Goal: Check status: Check status

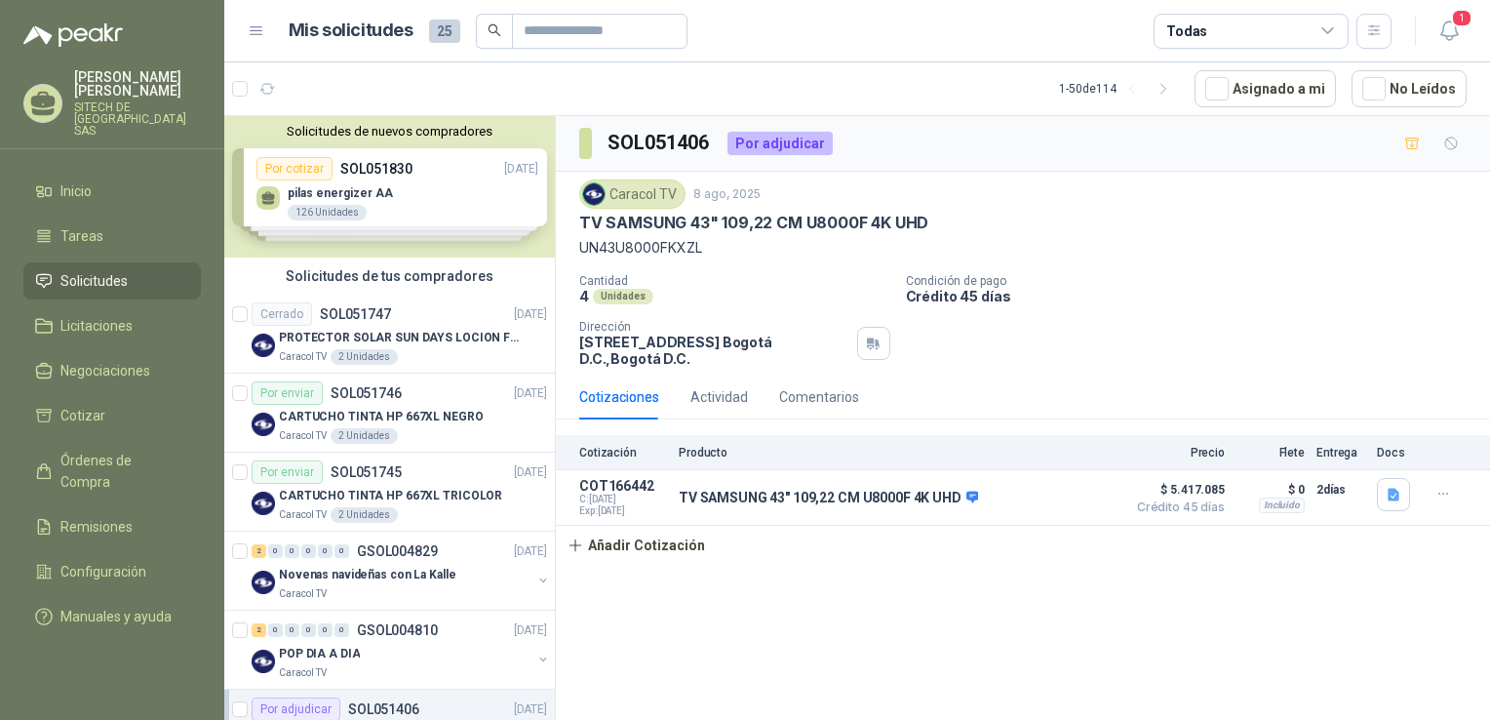
click at [397, 2] on header "Mis solicitudes 25 Todas 1" at bounding box center [857, 31] width 1266 height 62
click at [1443, 20] on icon "button" at bounding box center [1449, 31] width 24 height 24
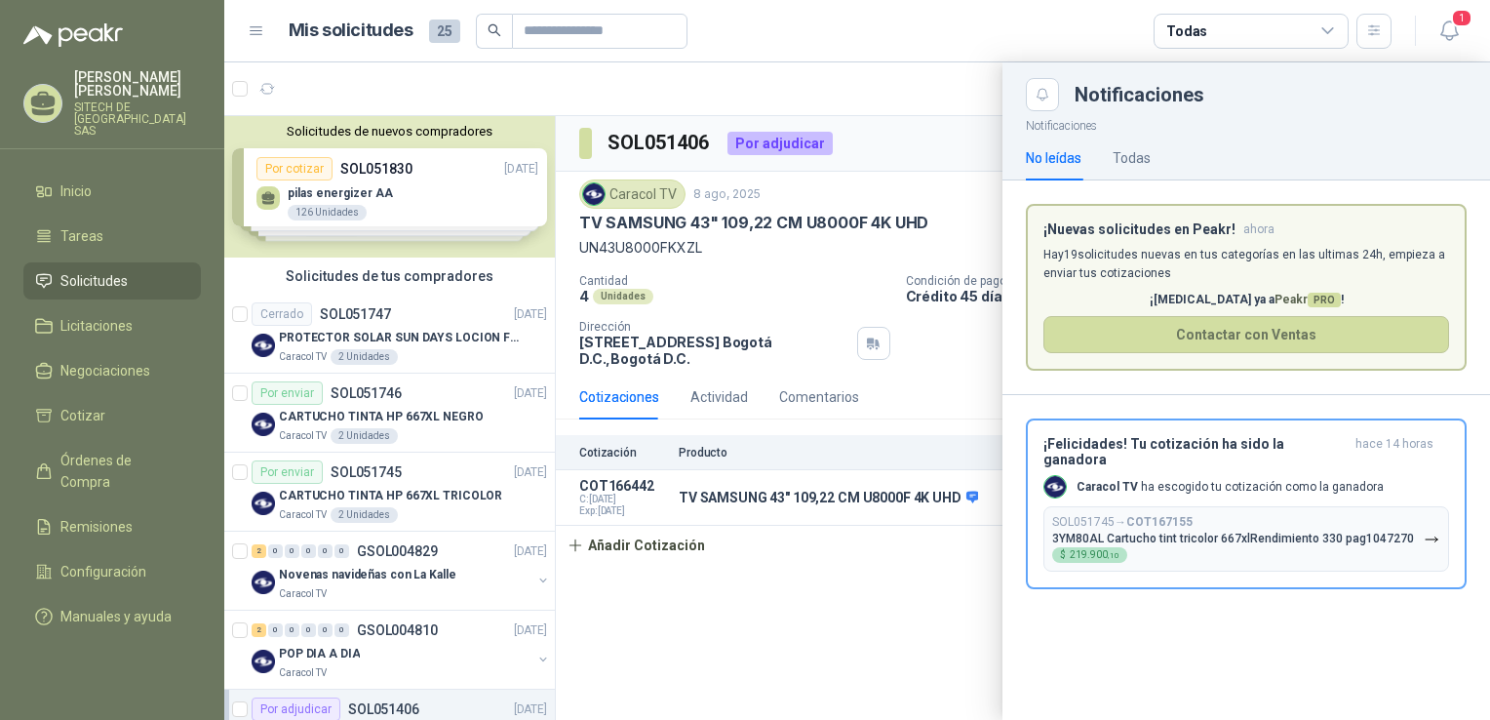
click at [843, 367] on div at bounding box center [857, 390] width 1266 height 657
